Goal: Information Seeking & Learning: Learn about a topic

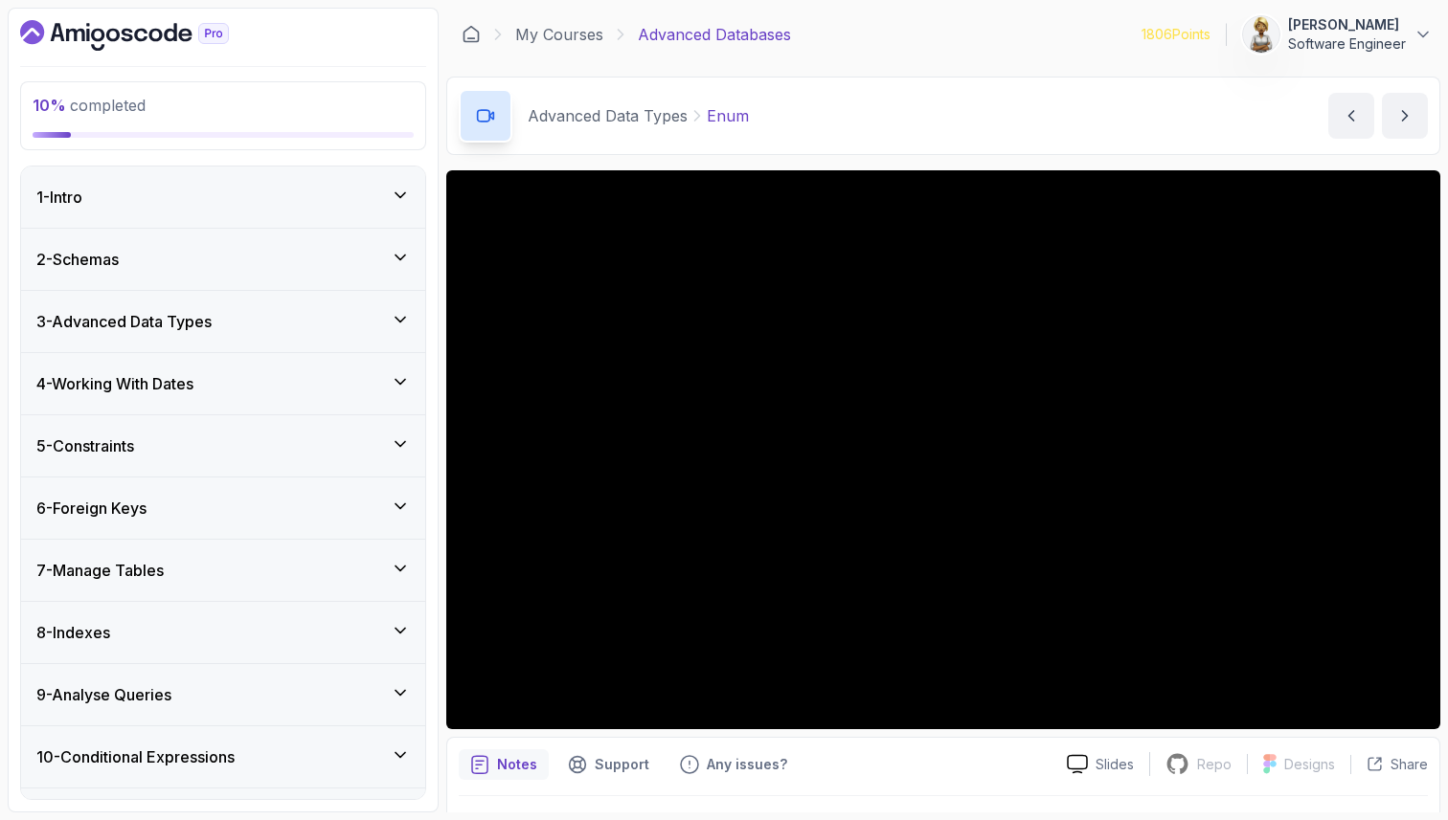
scroll to position [735, 0]
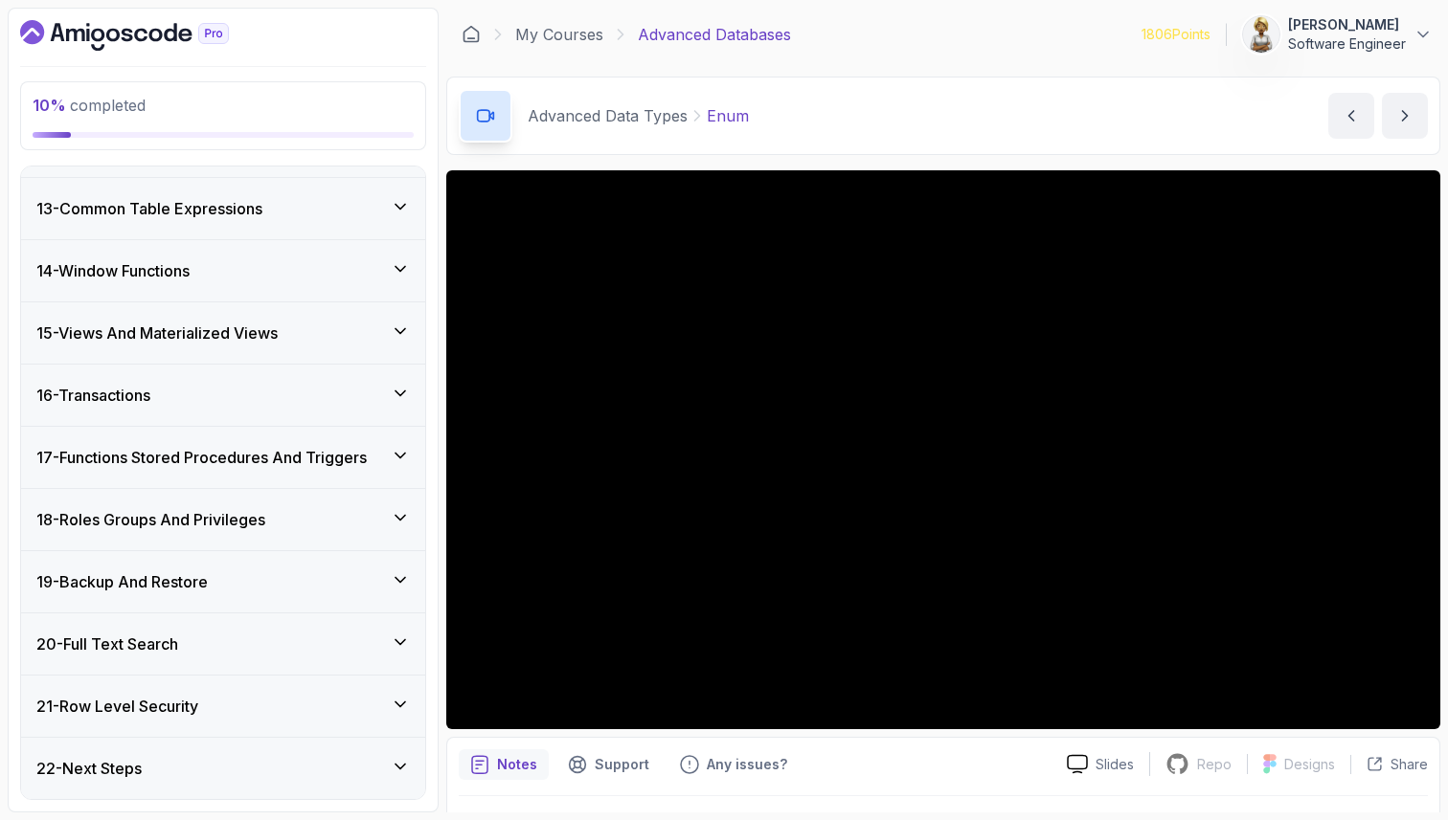
click at [209, 243] on div "14 - Window Functions" at bounding box center [223, 270] width 404 height 61
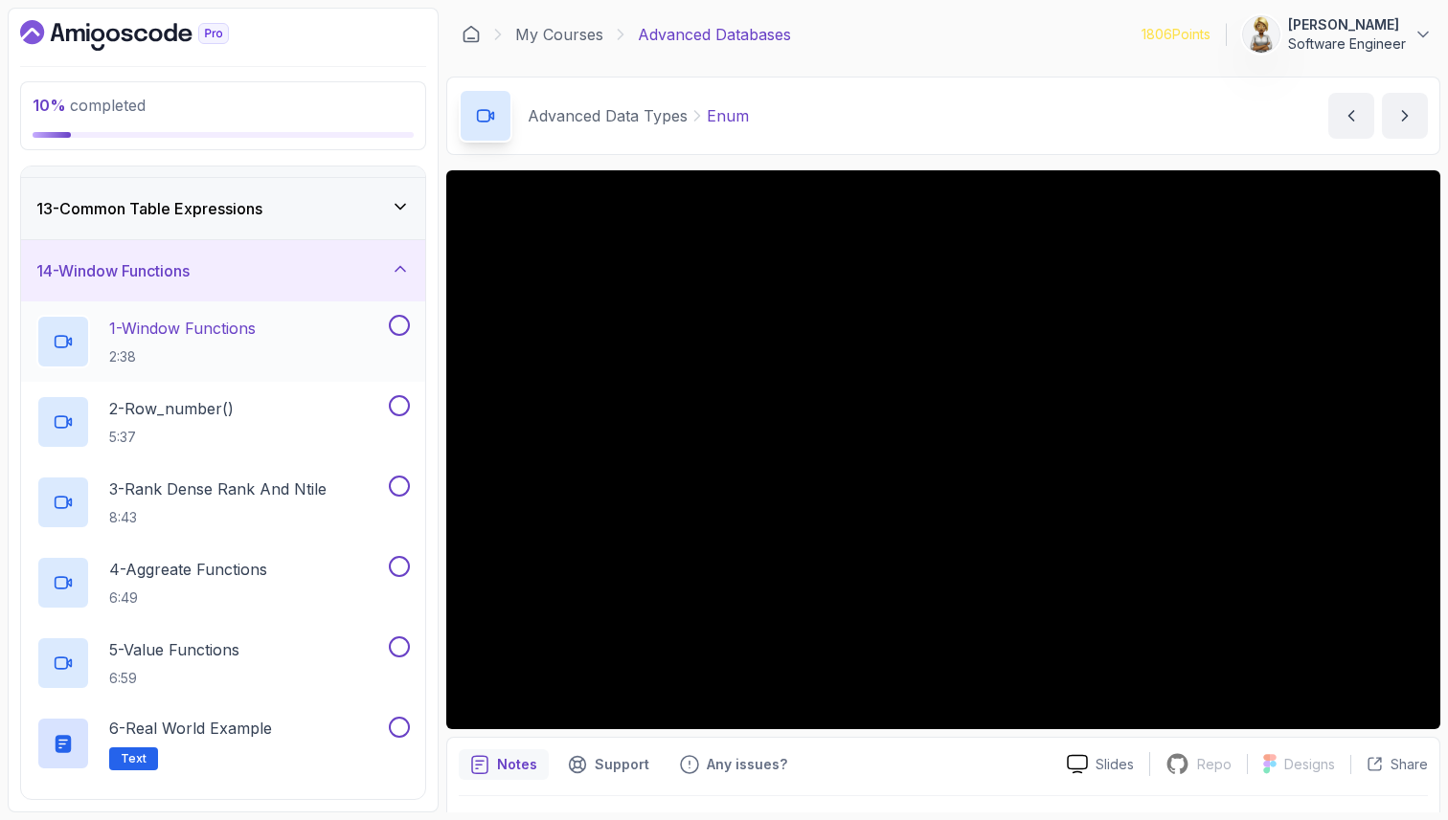
click at [310, 321] on div "1 - Window Functions 2:38" at bounding box center [210, 342] width 348 height 54
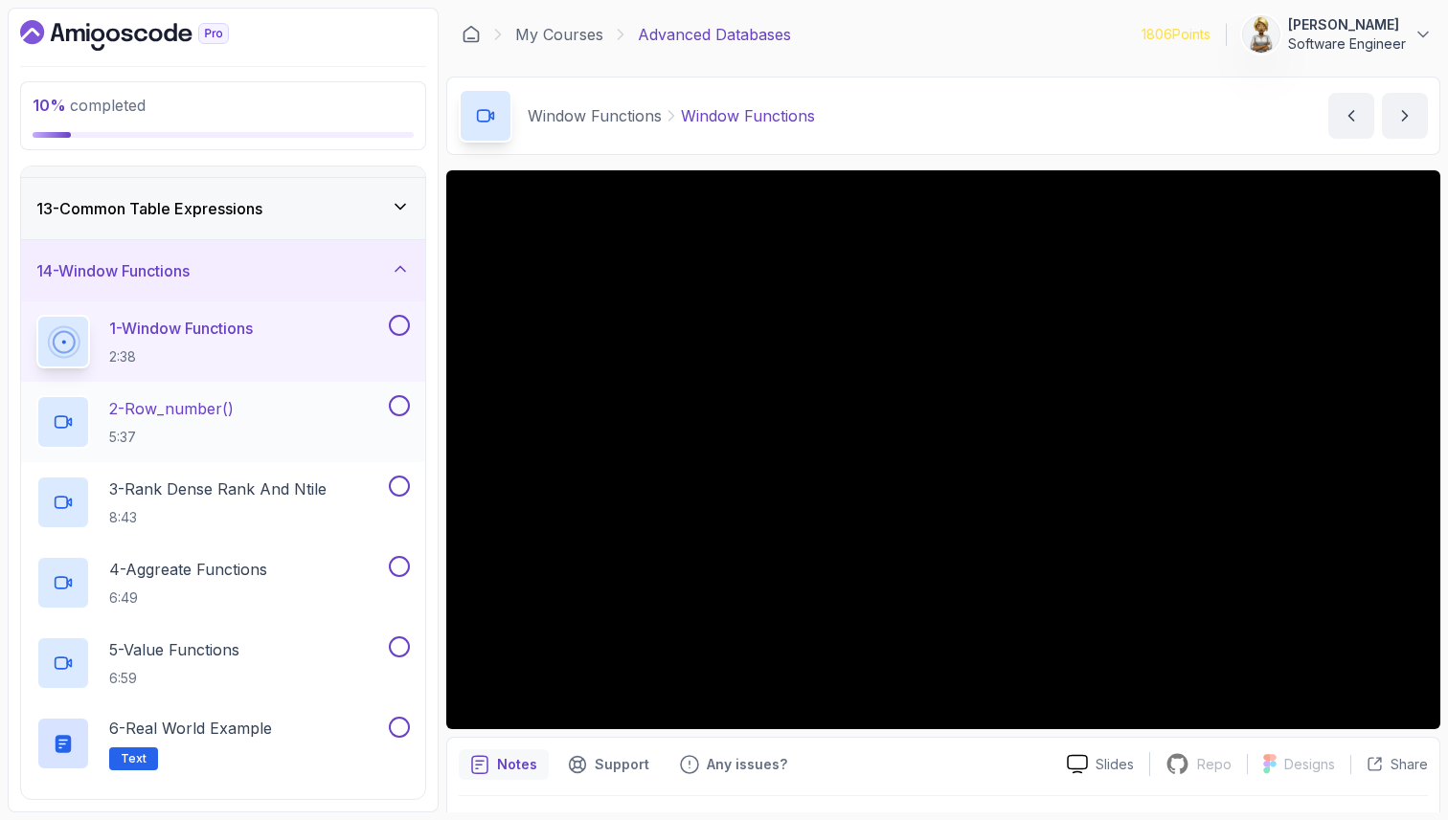
click at [305, 401] on div "2 - Row_number() 5:37" at bounding box center [210, 422] width 348 height 54
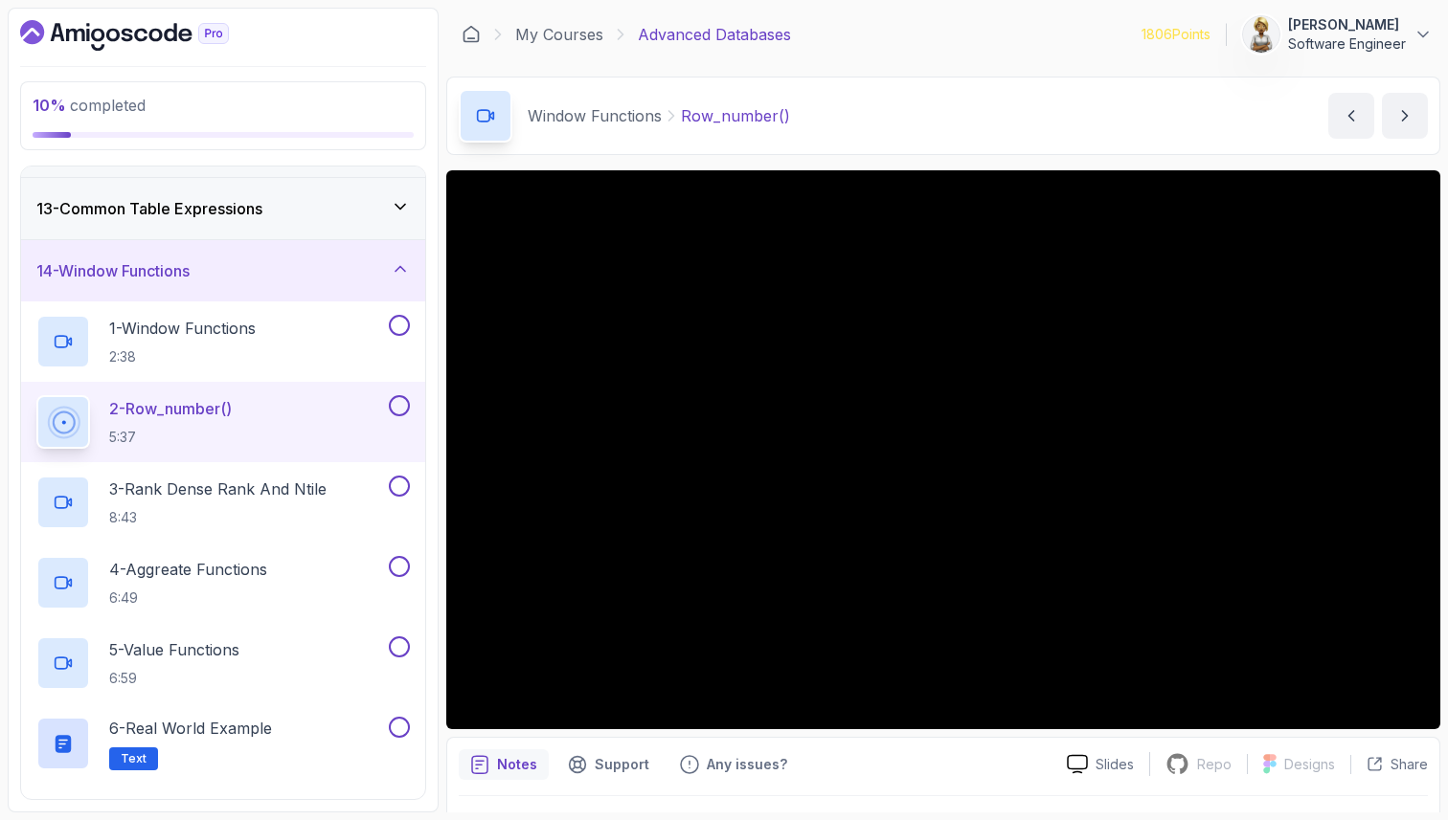
click at [399, 276] on icon at bounding box center [400, 268] width 19 height 19
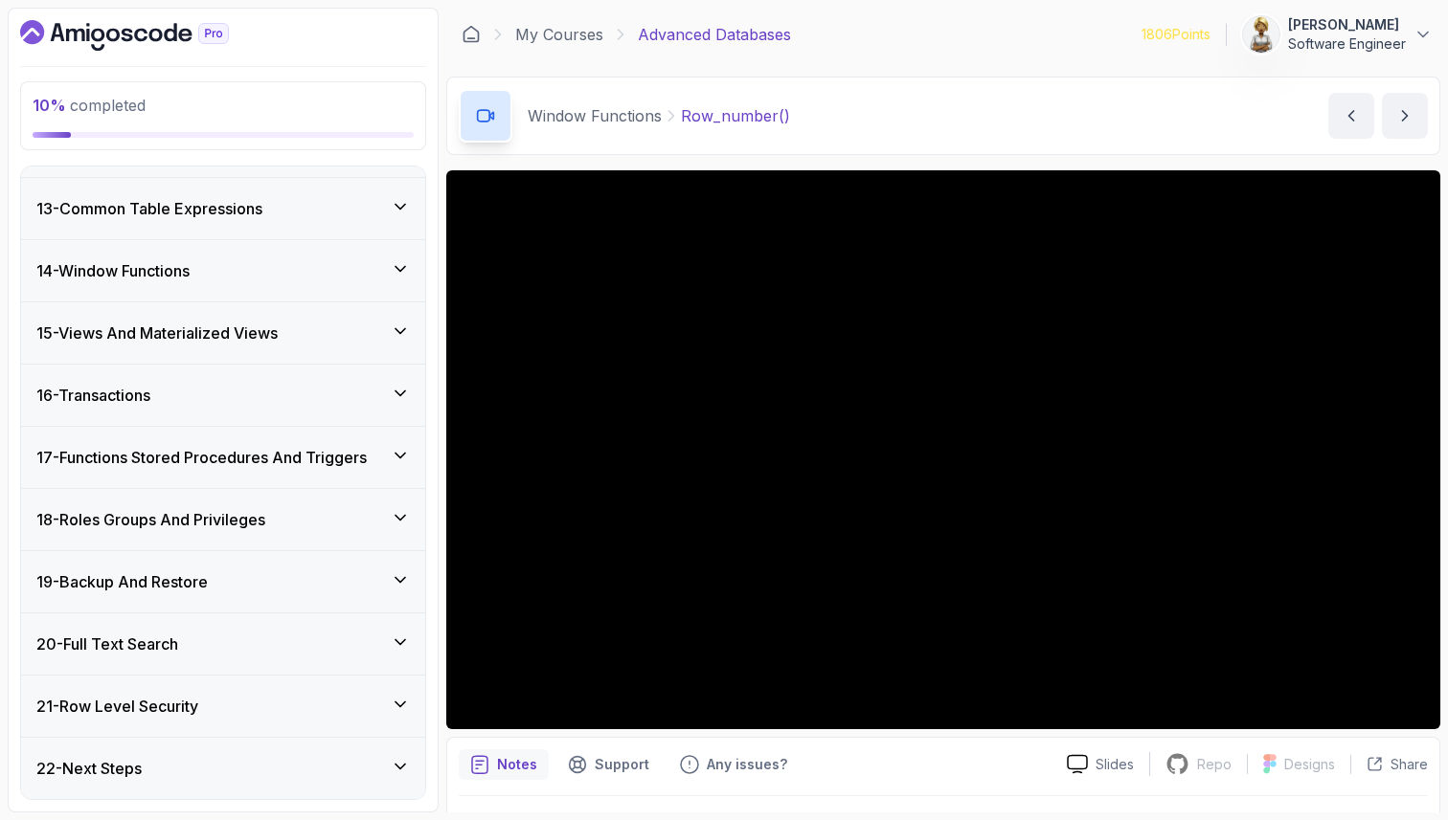
click at [281, 211] on div "13 - Common Table Expressions" at bounding box center [222, 208] width 373 height 23
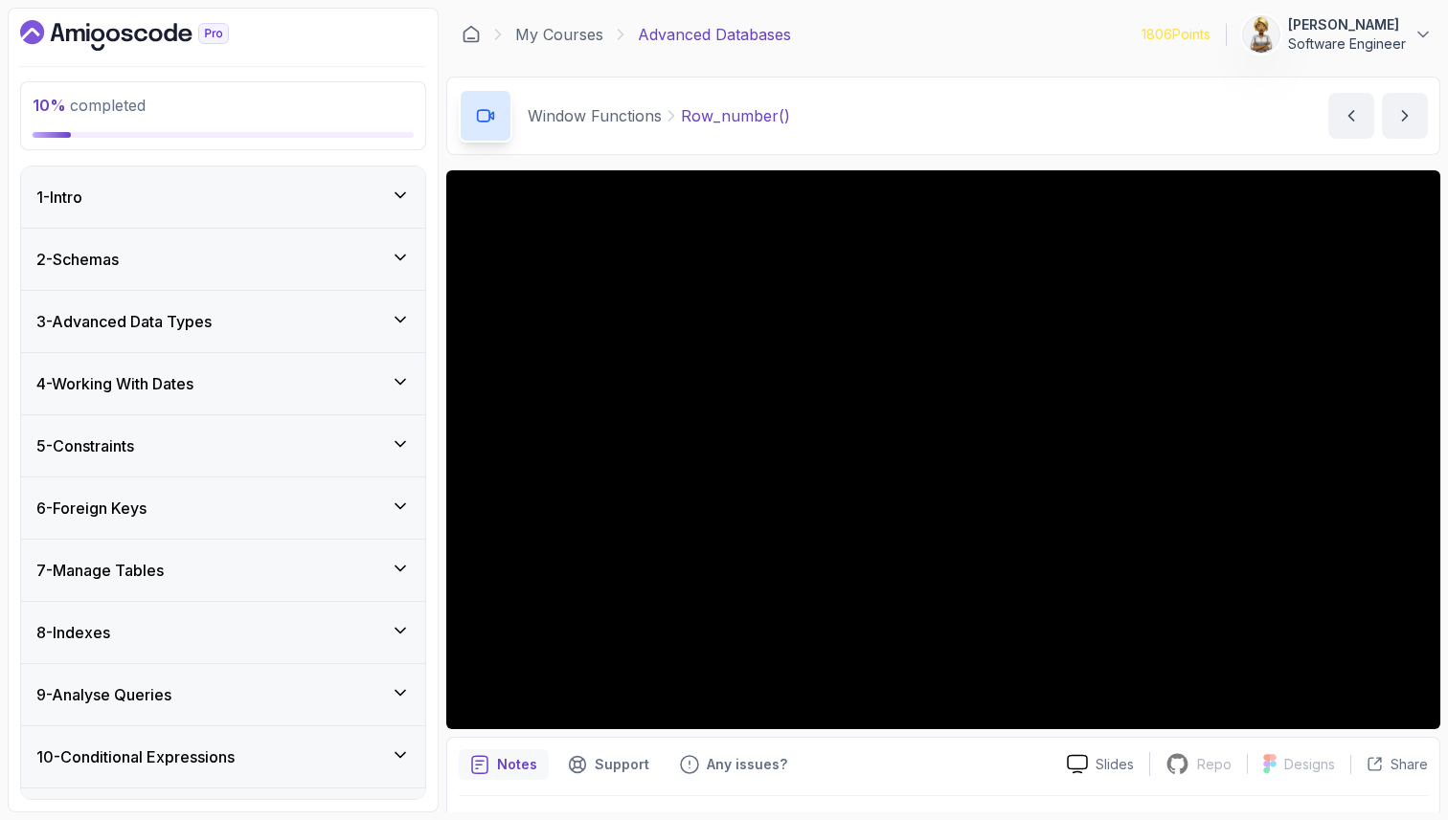
click at [406, 312] on icon at bounding box center [400, 319] width 19 height 19
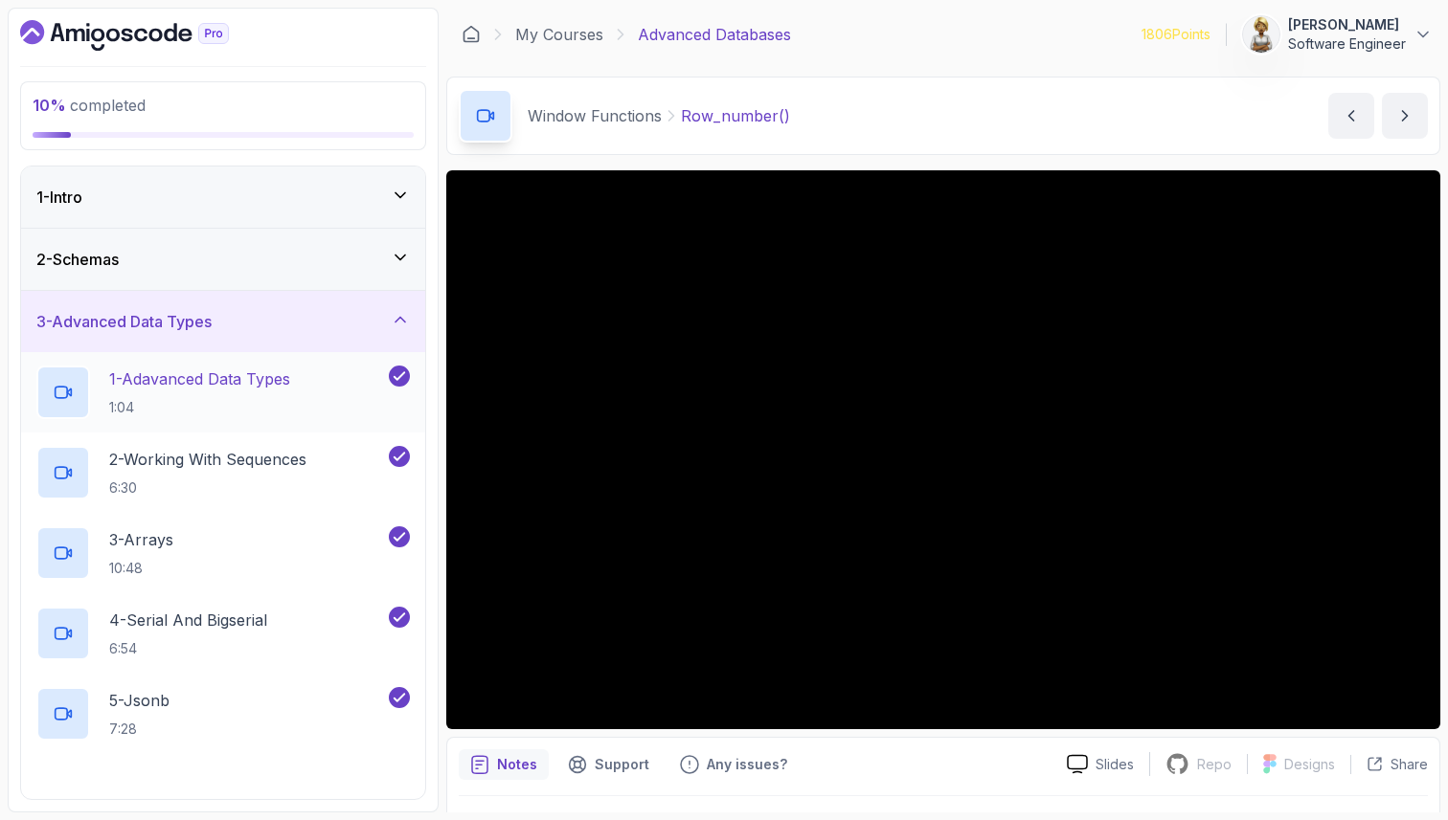
click at [302, 368] on div "1 - Adavanced Data Types 1:04" at bounding box center [210, 393] width 348 height 54
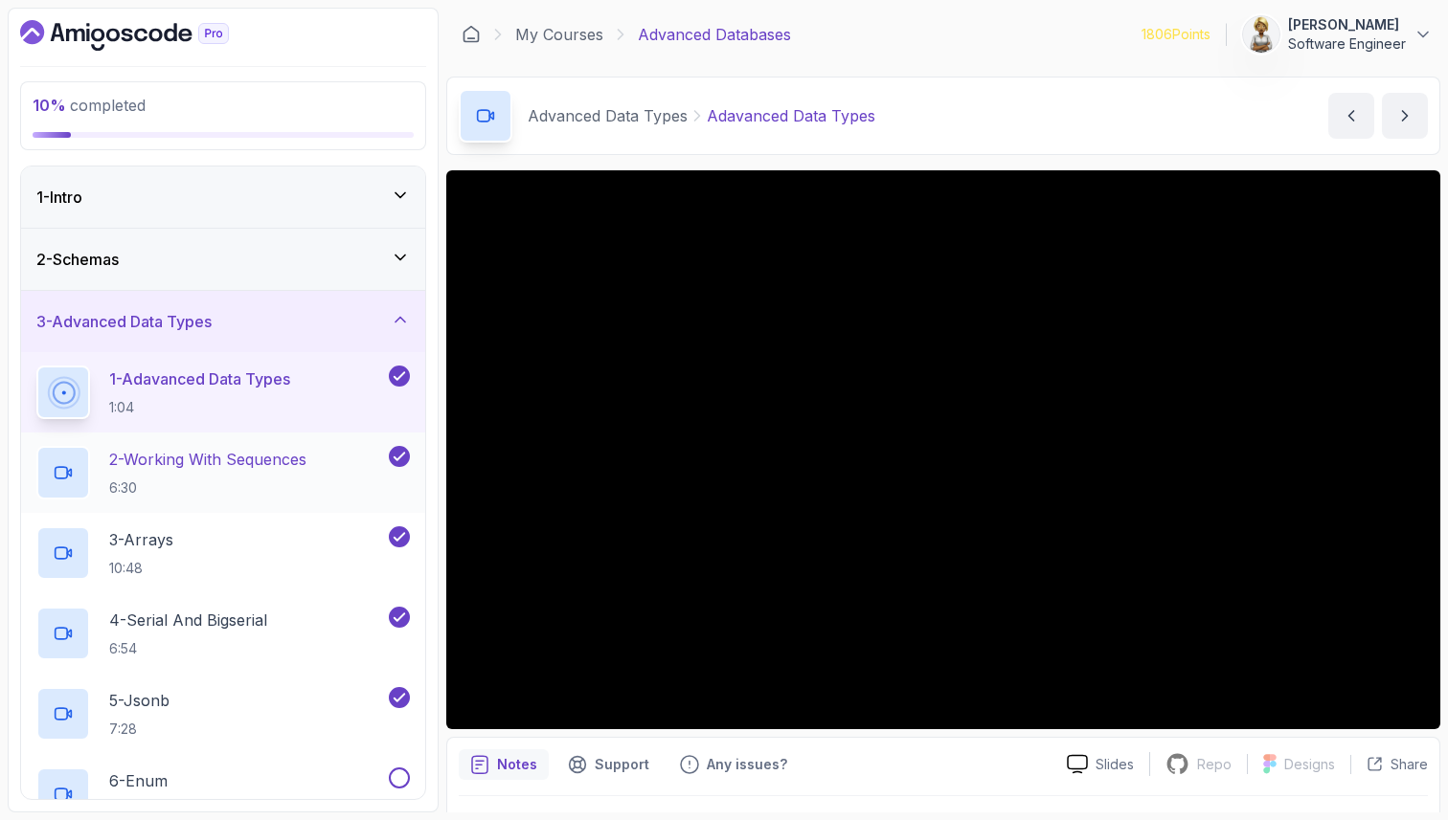
click at [286, 460] on p "2 - Working With Sequences" at bounding box center [207, 459] width 197 height 23
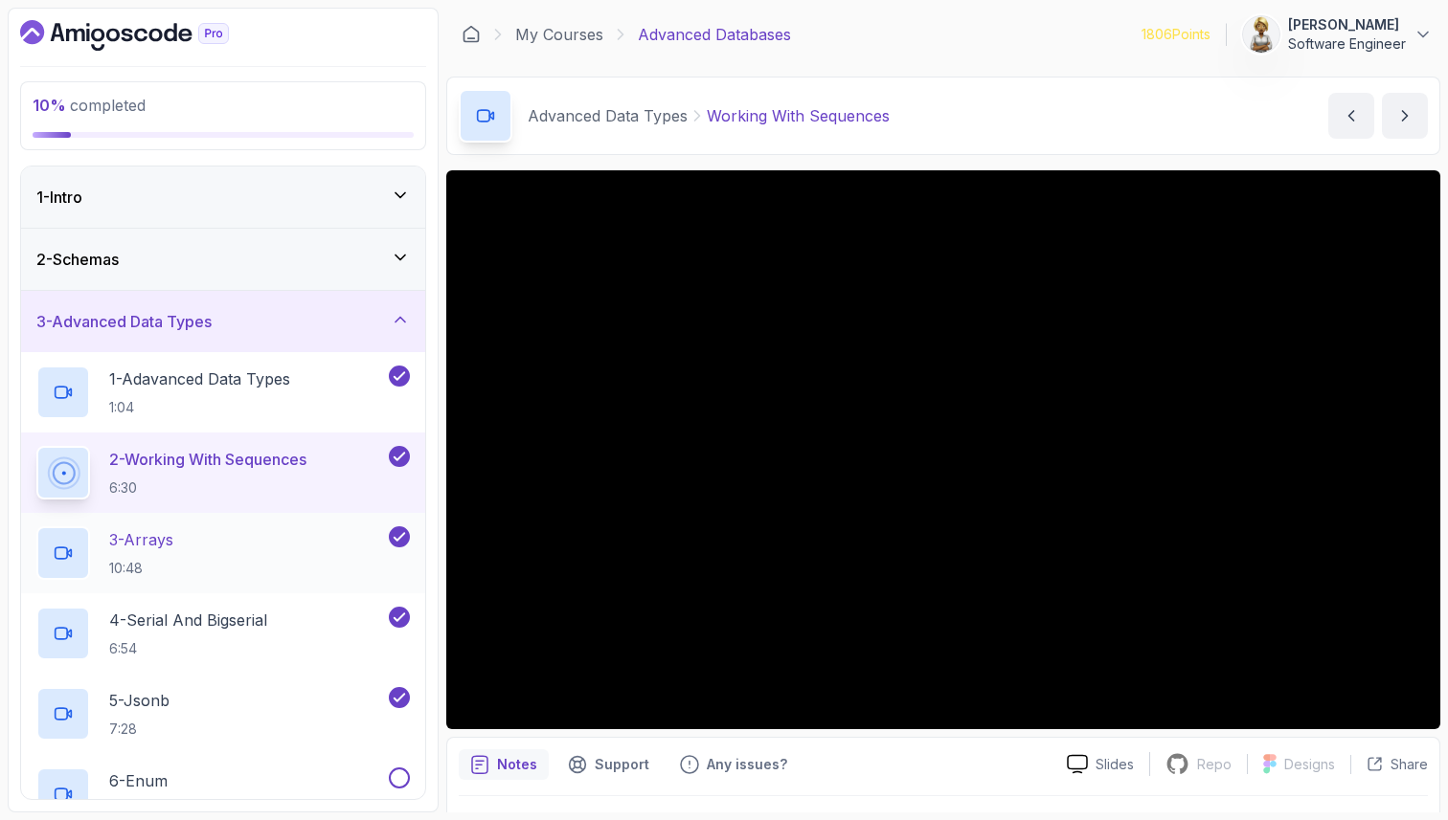
click at [262, 534] on div "3 - Arrays 10:48" at bounding box center [210, 554] width 348 height 54
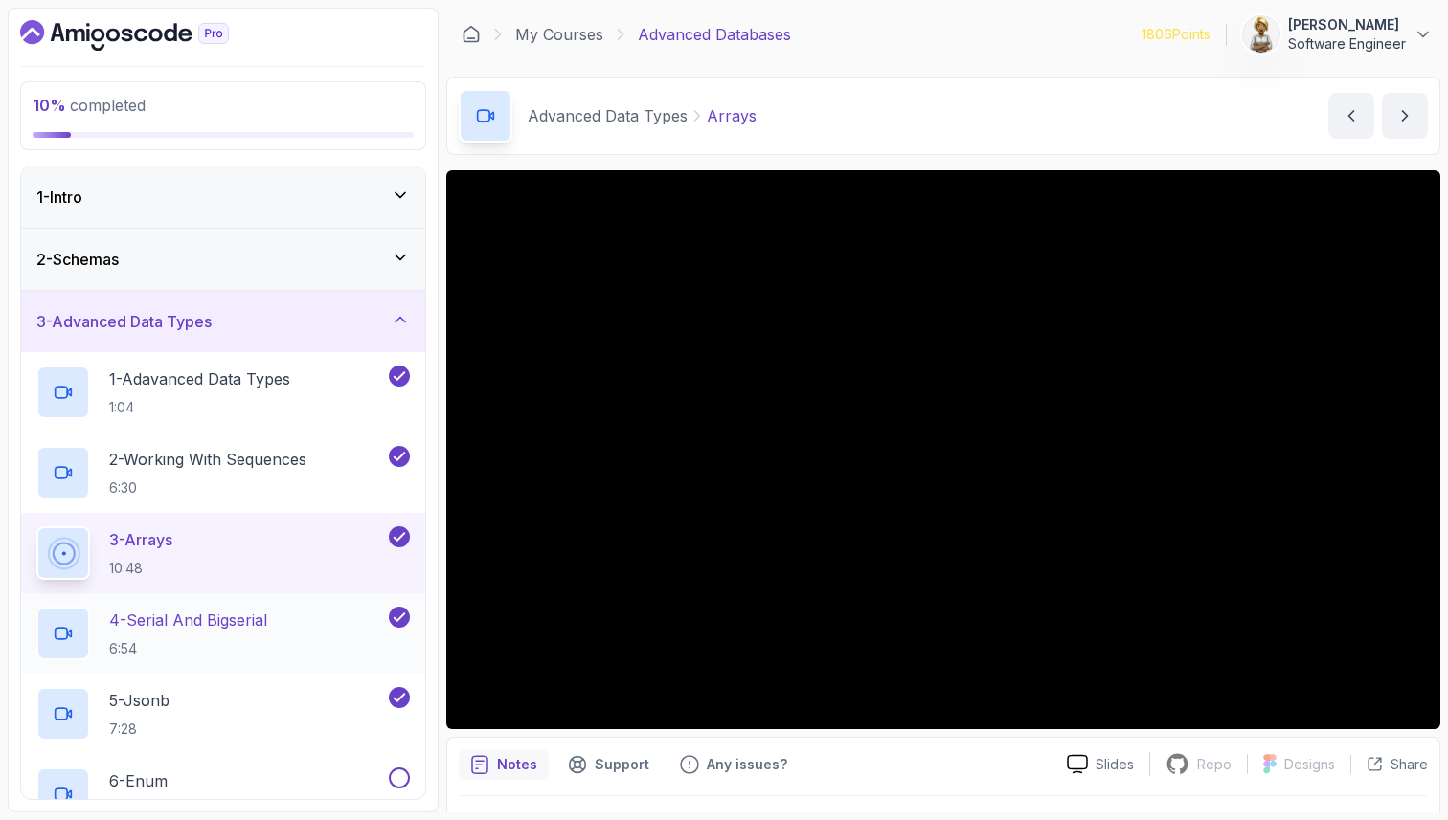
click at [224, 619] on p "4 - Serial And Bigserial" at bounding box center [188, 620] width 158 height 23
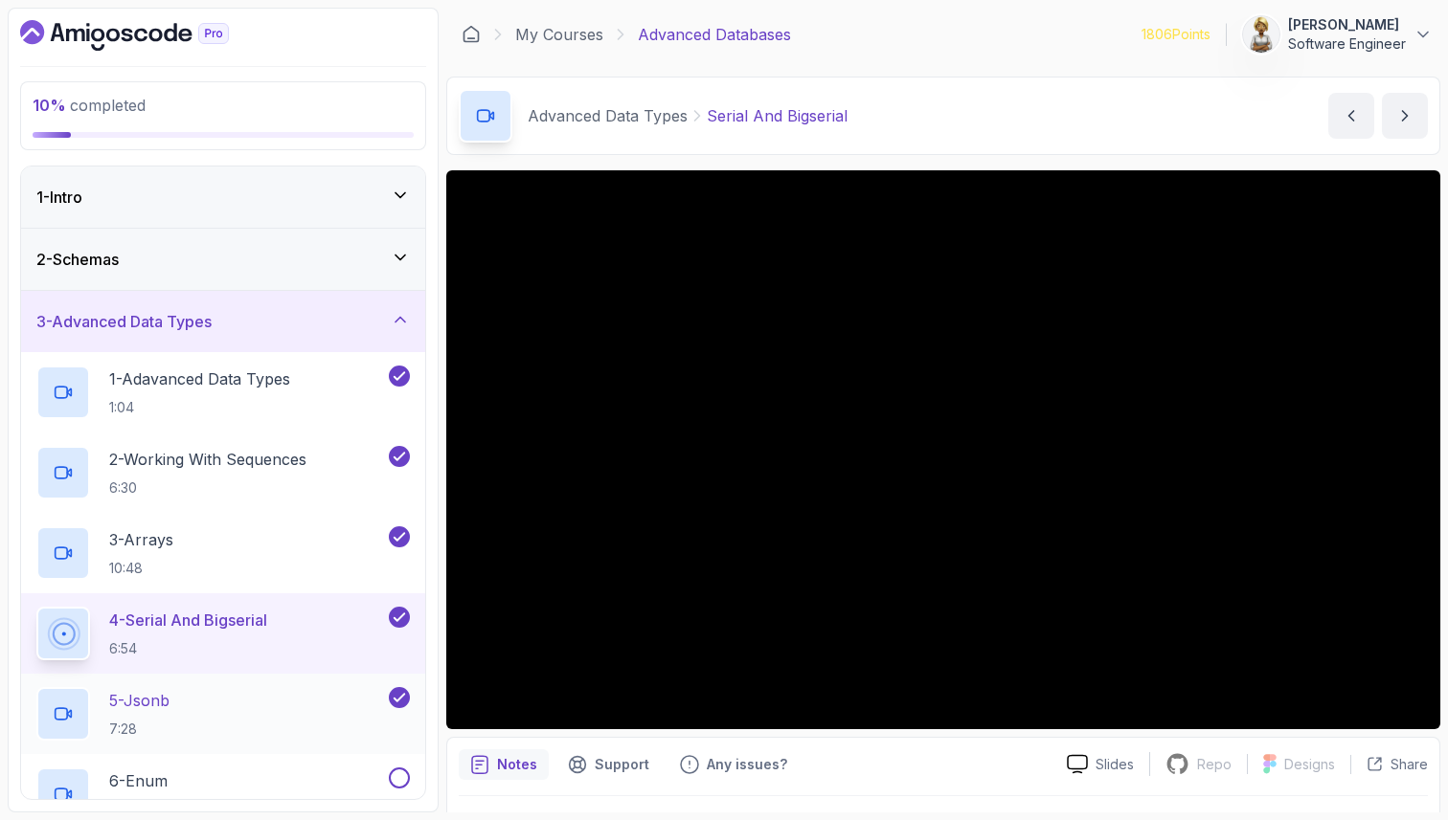
click at [266, 707] on div "5 - Jsonb 7:28" at bounding box center [210, 714] width 348 height 54
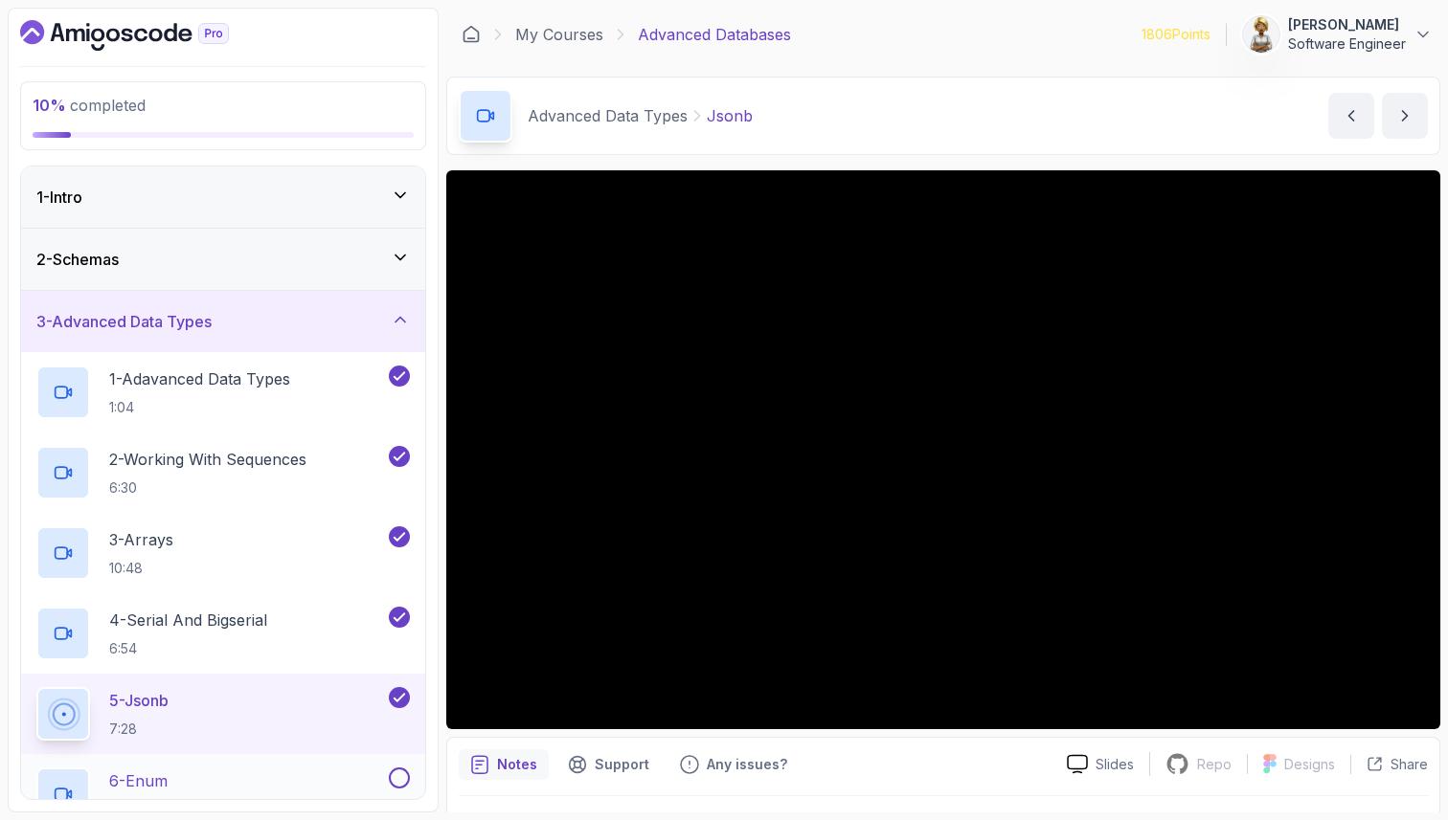
click at [254, 793] on div "6 - Enum 7:05" at bounding box center [210, 795] width 348 height 54
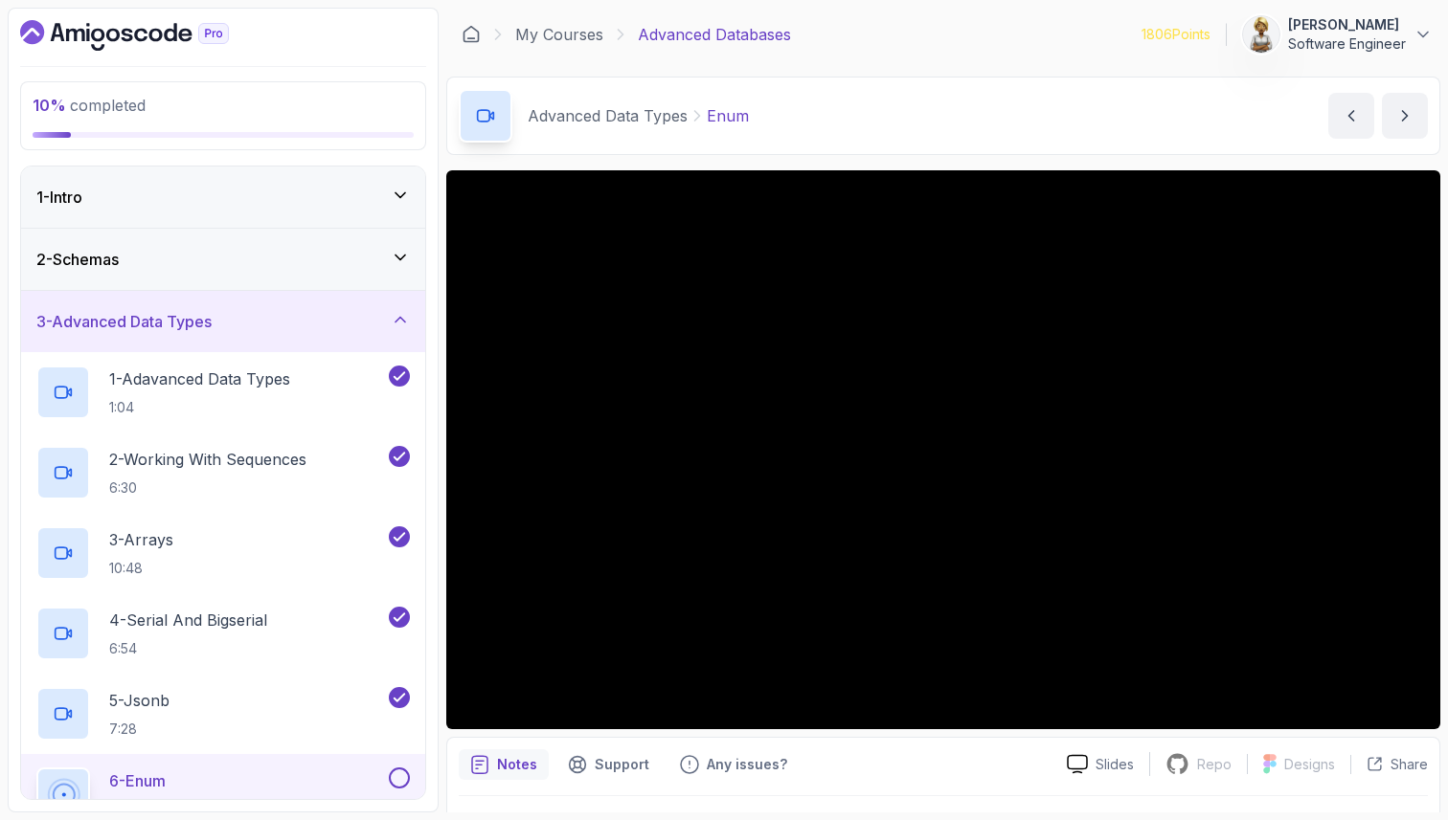
click at [229, 791] on div "6 - Enum 7:05" at bounding box center [210, 795] width 348 height 54
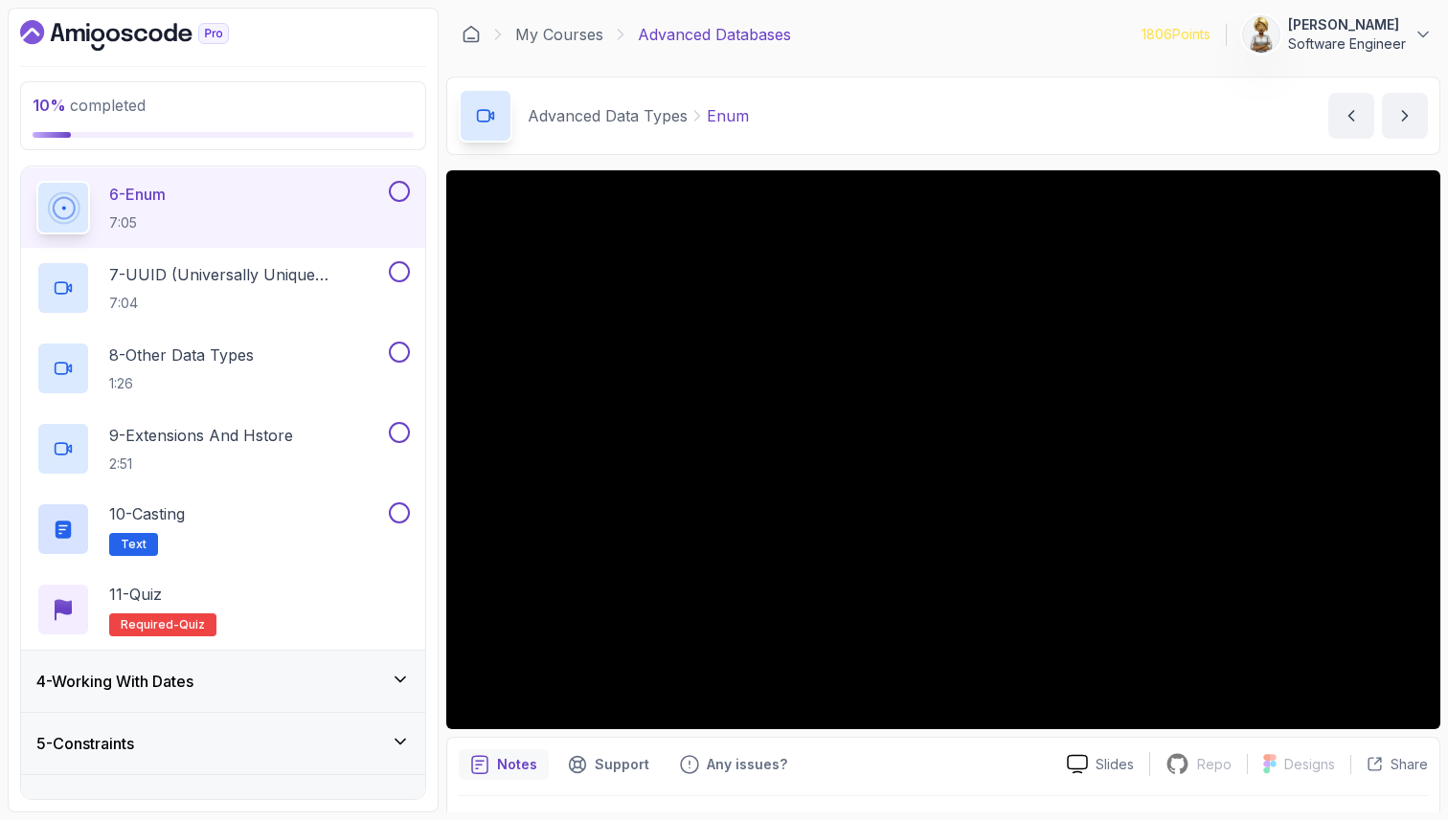
scroll to position [613, 0]
